Goal: Task Accomplishment & Management: Use online tool/utility

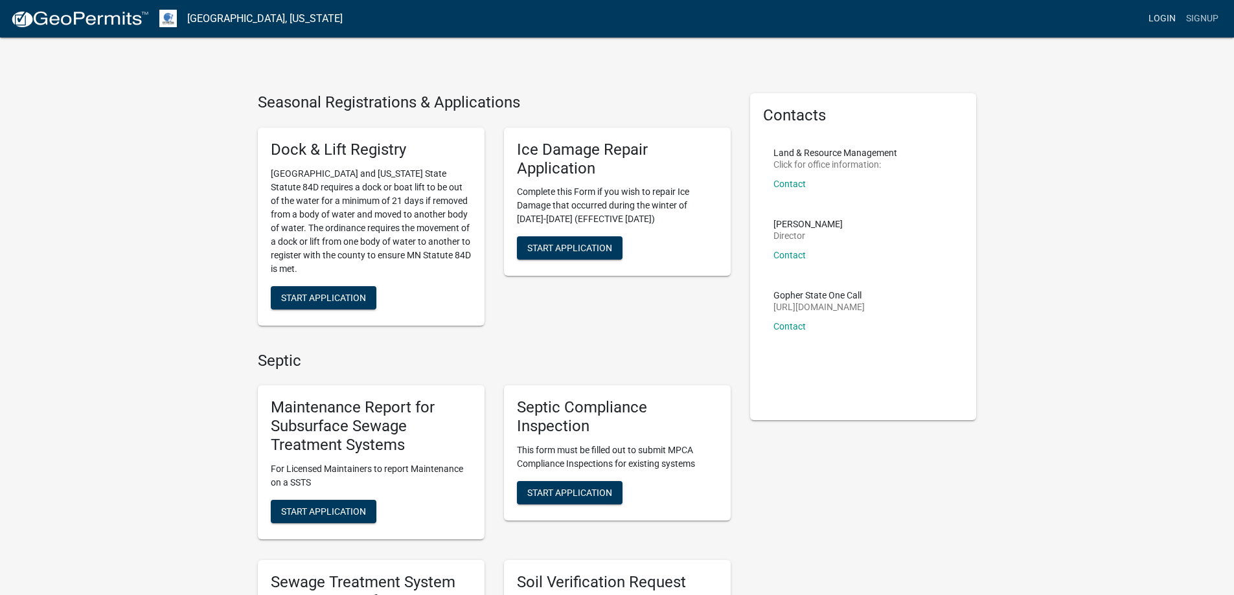
click at [1163, 17] on link "Login" at bounding box center [1162, 18] width 38 height 25
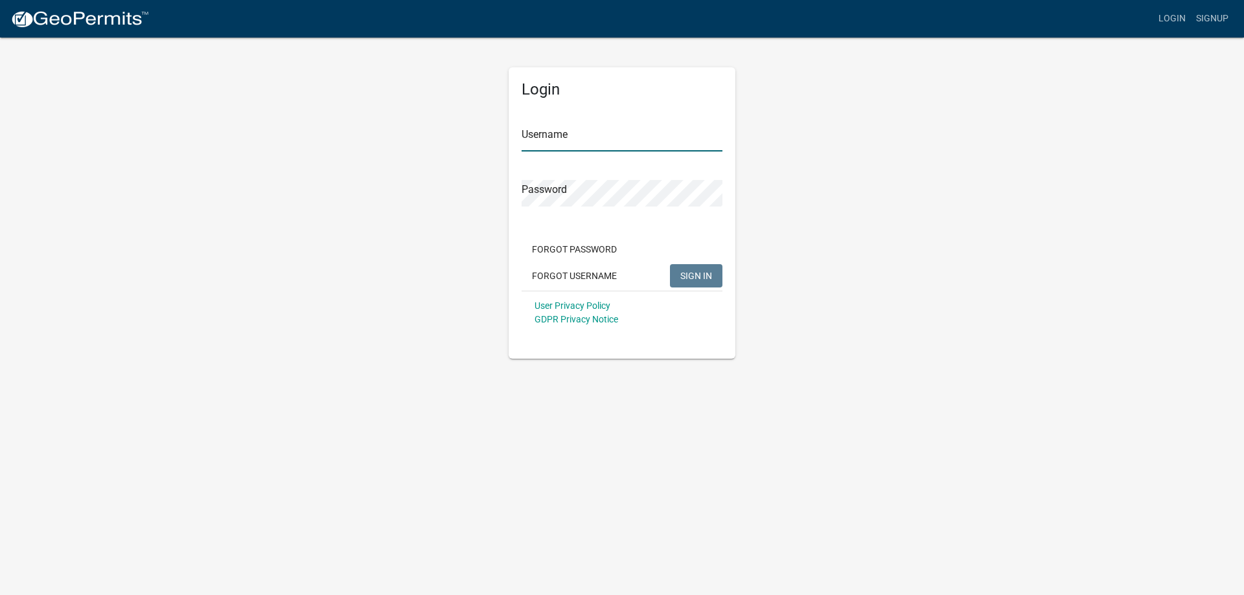
type input "llarson"
click at [707, 283] on button "SIGN IN" at bounding box center [696, 275] width 52 height 23
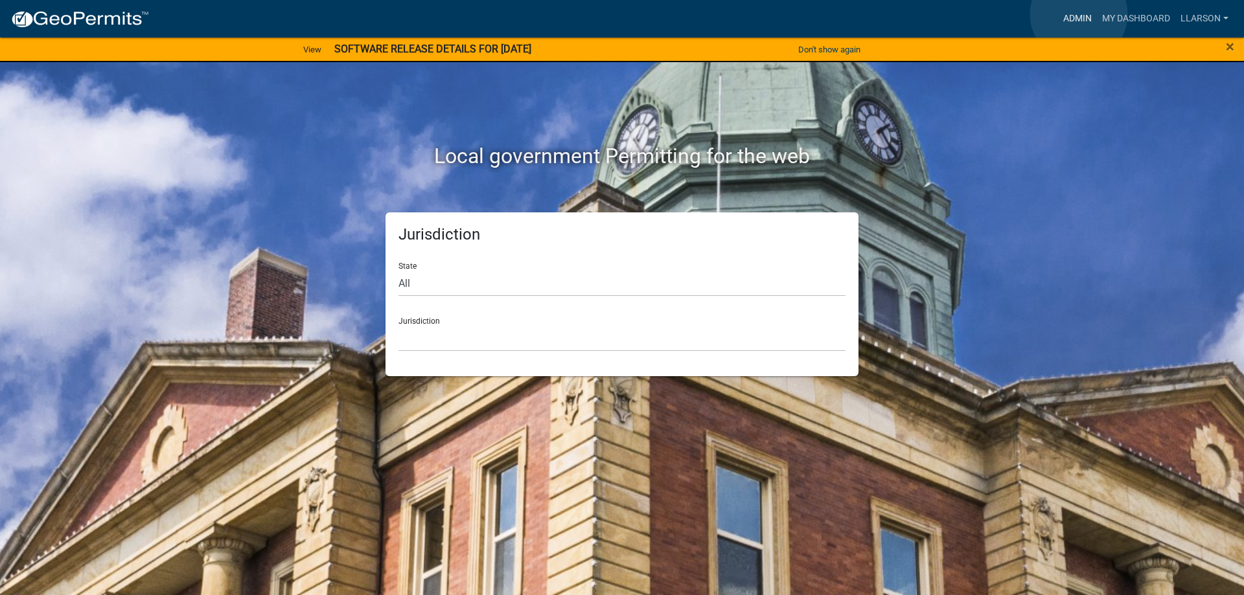
click at [1079, 14] on link "Admin" at bounding box center [1077, 18] width 39 height 25
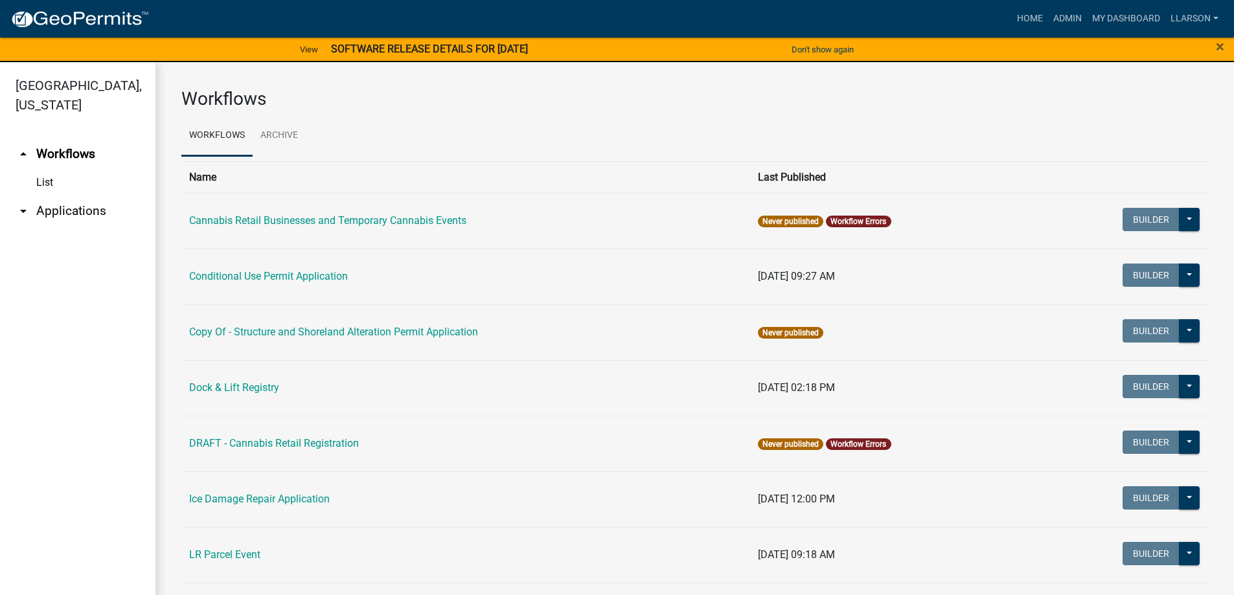
click at [22, 212] on icon "arrow_drop_down" at bounding box center [24, 211] width 16 height 16
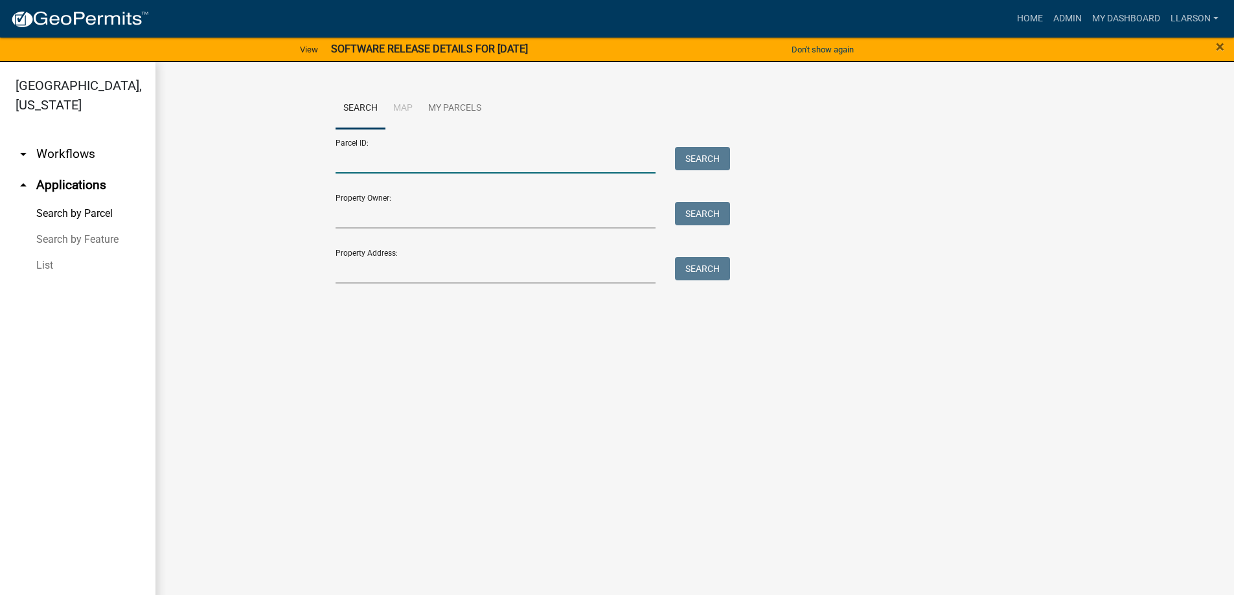
click at [391, 166] on input "Parcel ID:" at bounding box center [496, 160] width 321 height 27
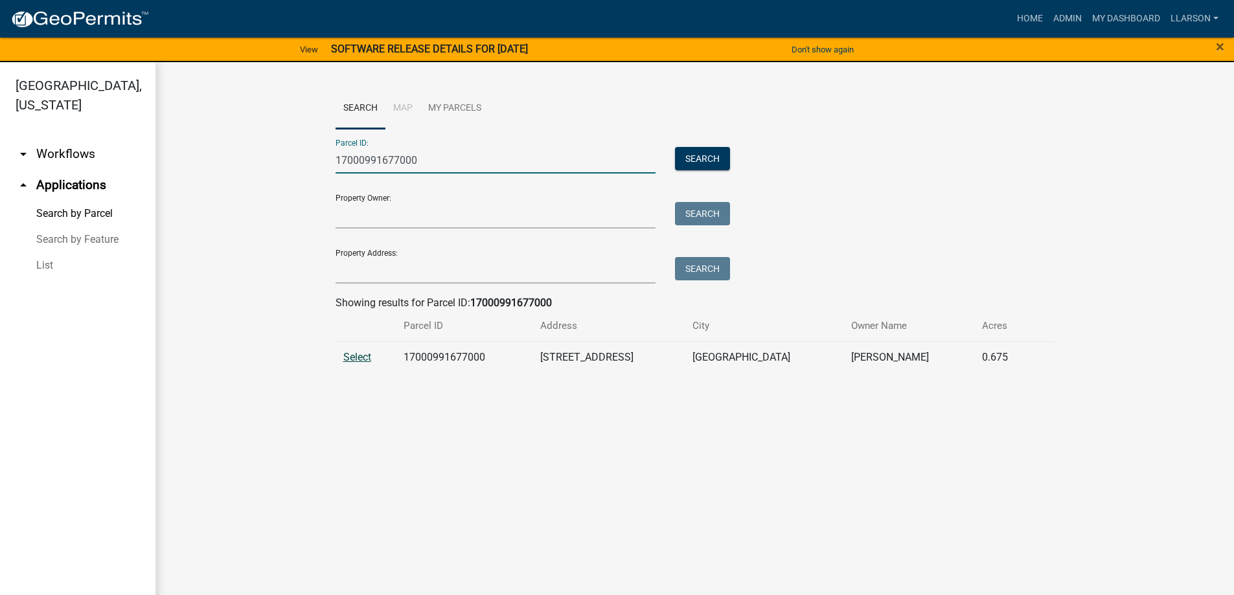
type input "17000991677000"
click at [355, 352] on span "Select" at bounding box center [357, 357] width 28 height 12
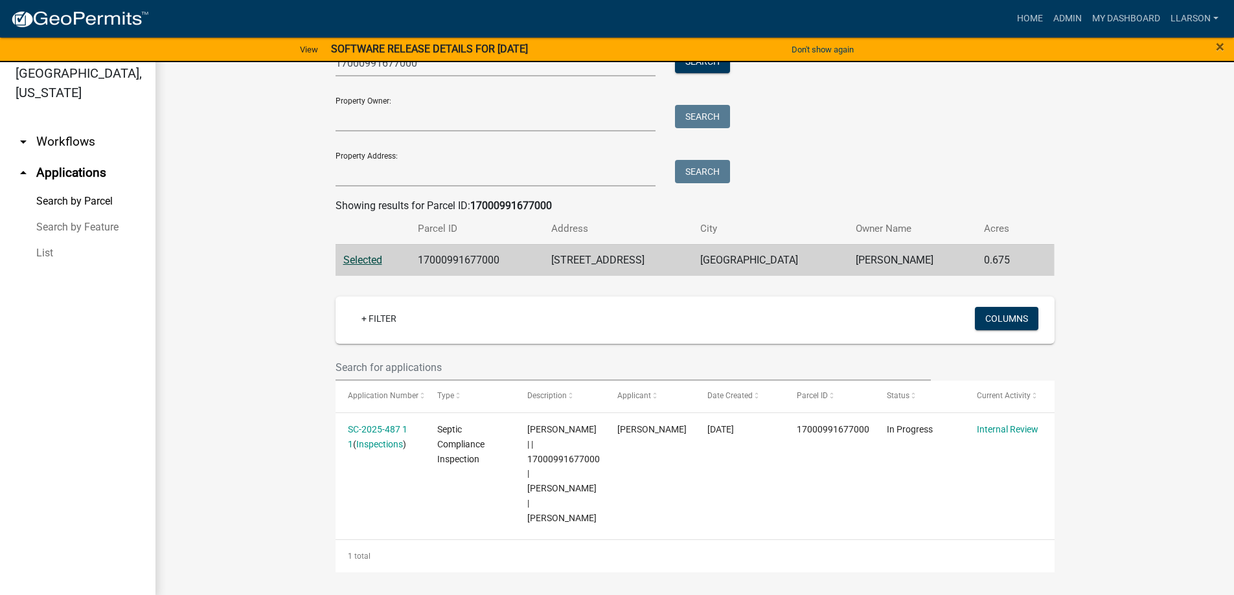
scroll to position [16, 0]
